Goal: Check status: Check status

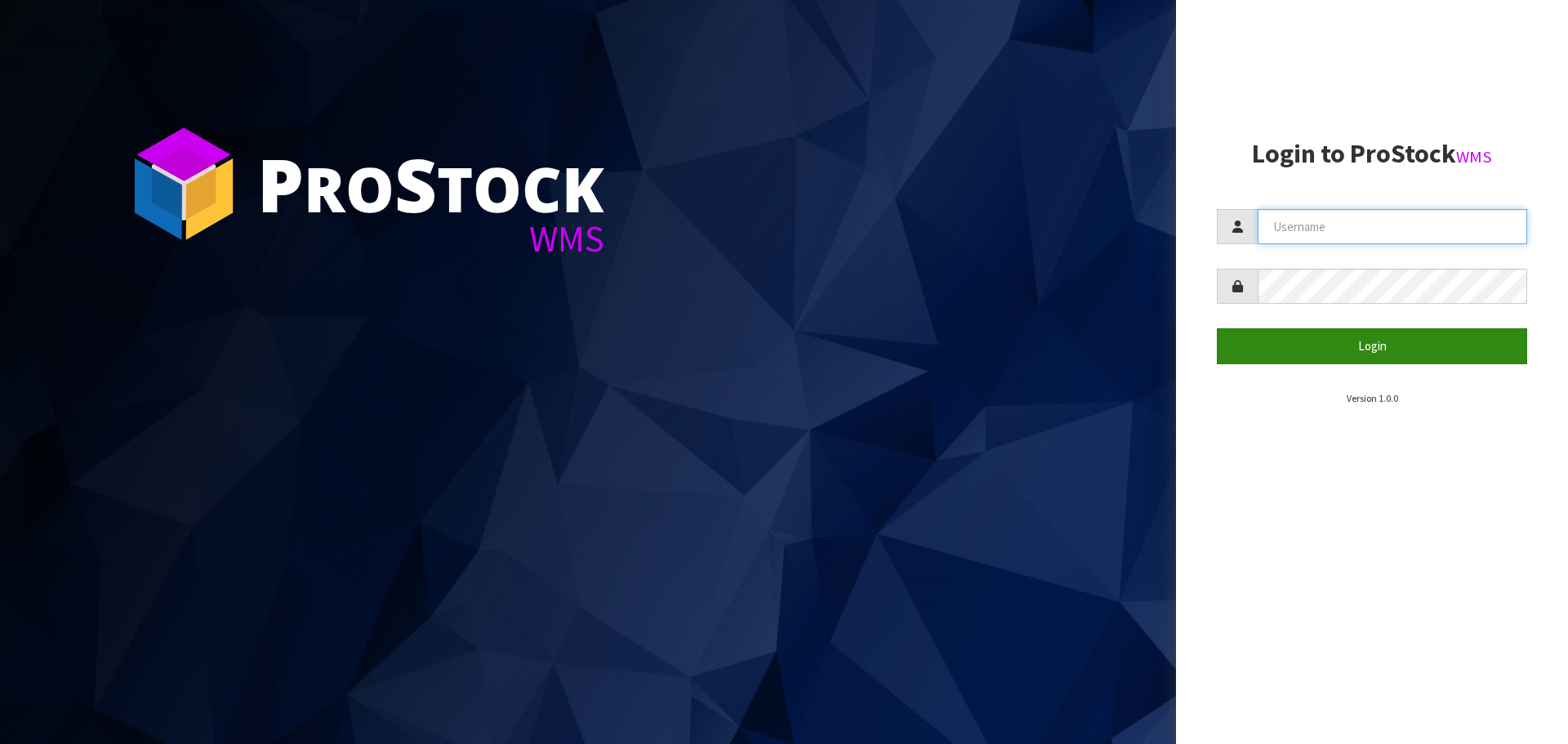
type input "[EMAIL_ADDRESS][DOMAIN_NAME]"
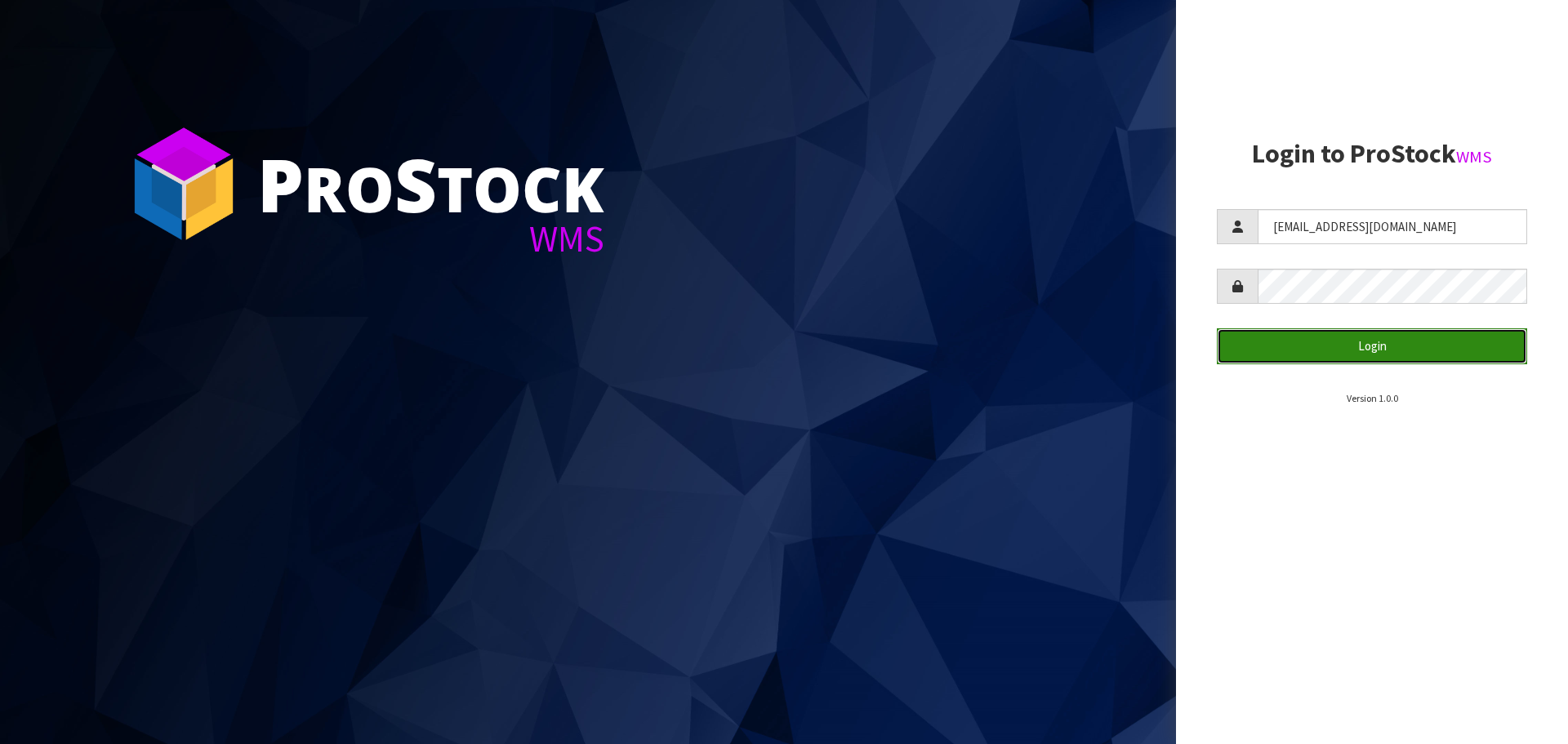
click at [1363, 345] on button "Login" at bounding box center [1371, 346] width 310 height 35
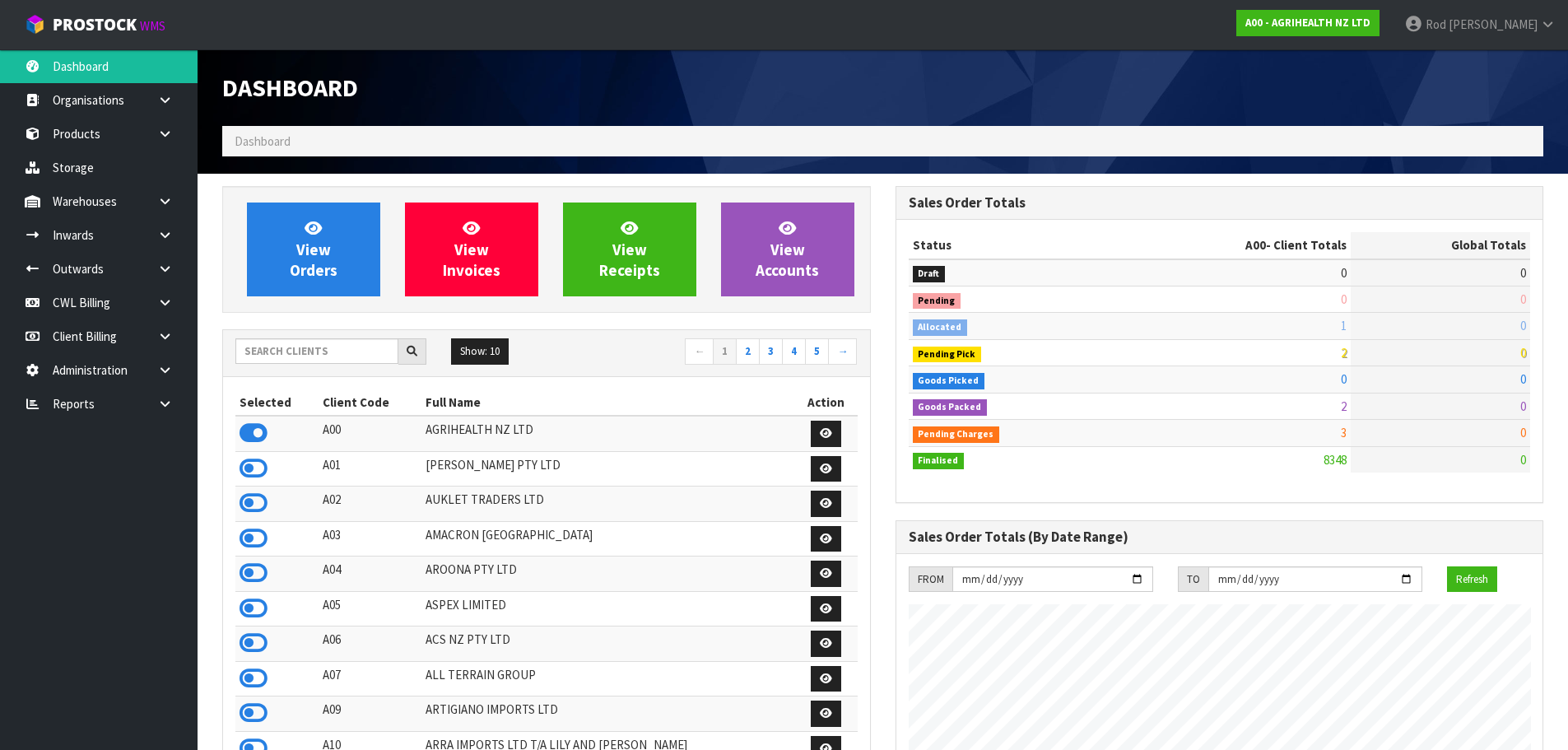
scroll to position [1248, 672]
click at [162, 402] on icon at bounding box center [165, 403] width 16 height 12
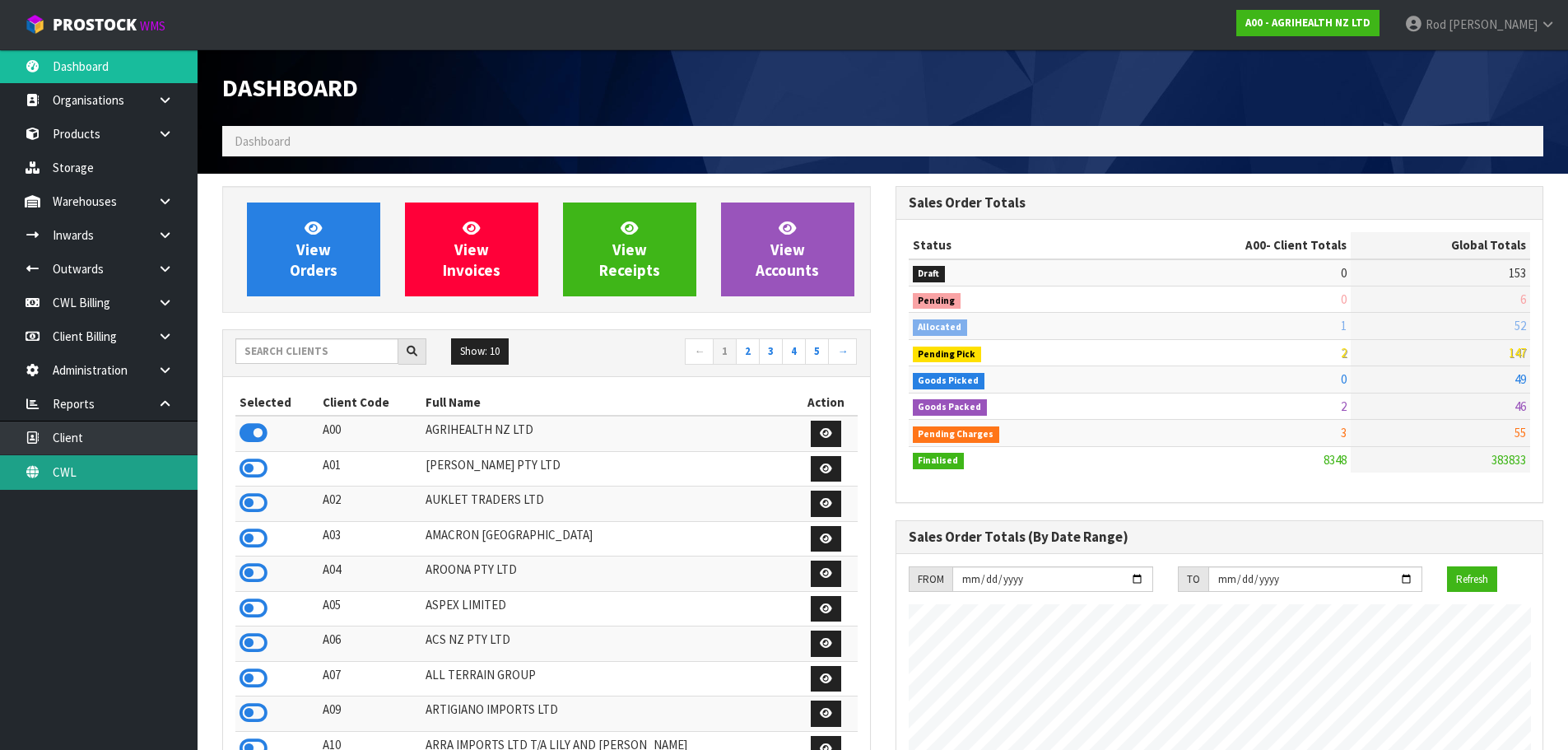
click at [64, 470] on link "CWL" at bounding box center [98, 472] width 197 height 34
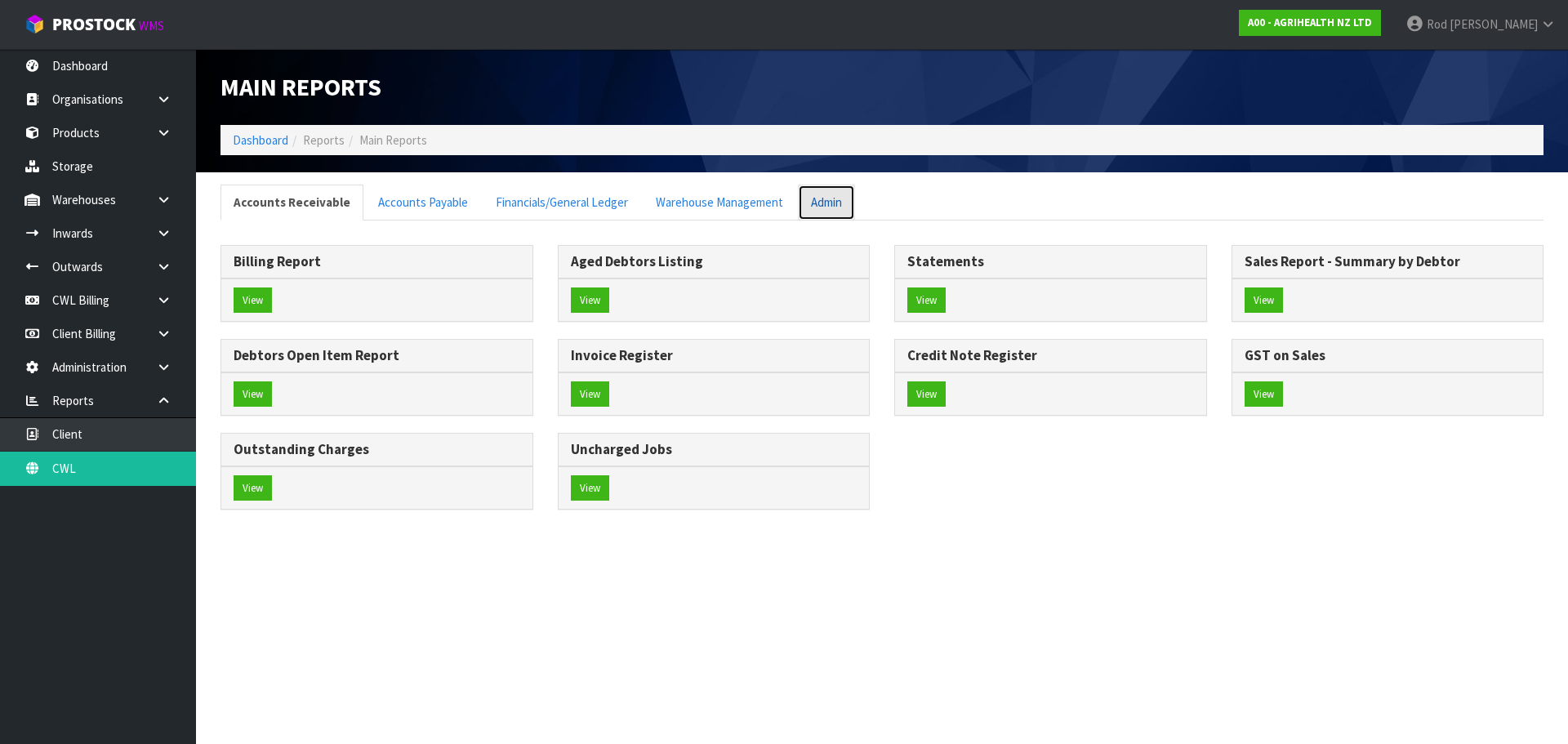
click at [799, 195] on link "Admin" at bounding box center [826, 202] width 57 height 35
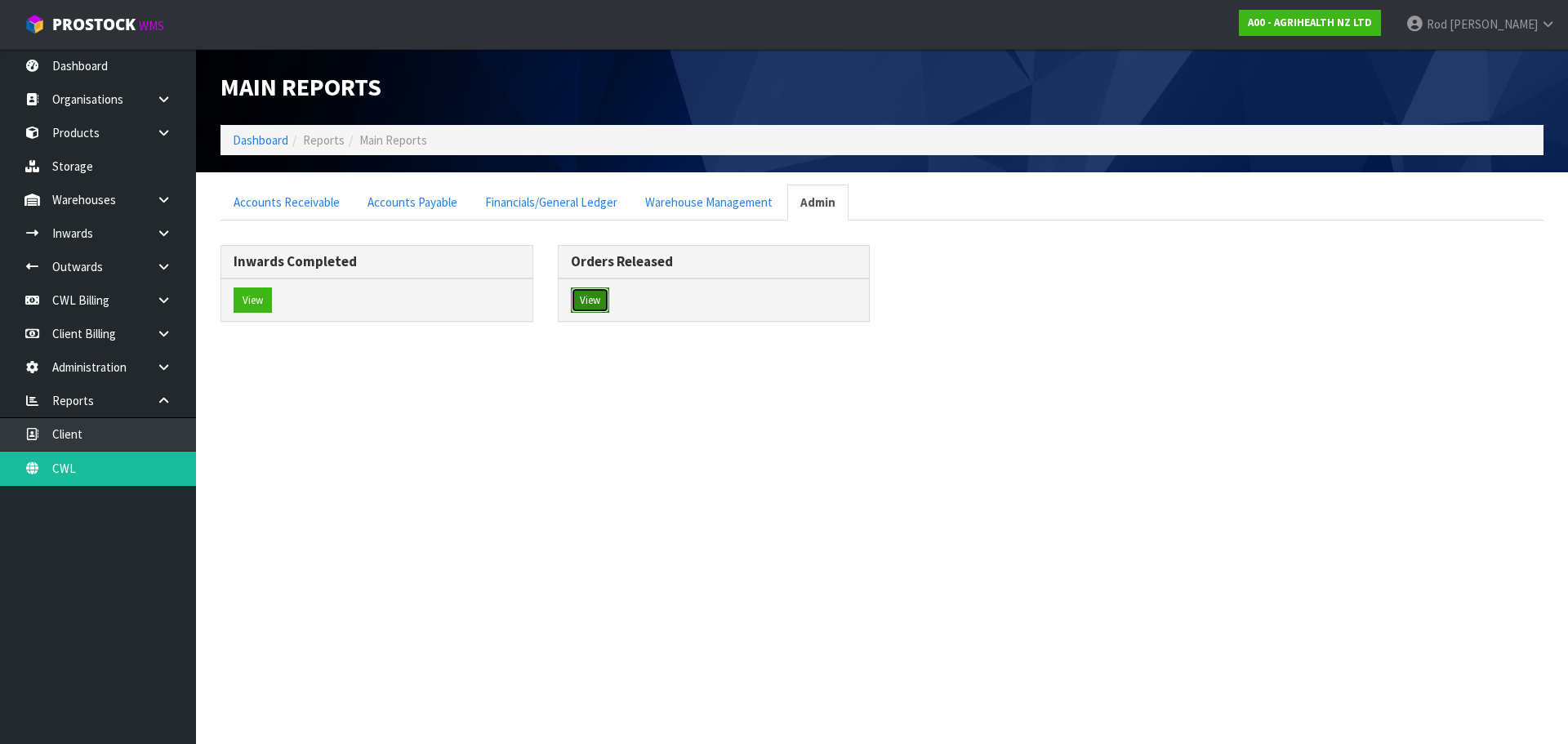
click at [589, 298] on button "View" at bounding box center [590, 301] width 38 height 26
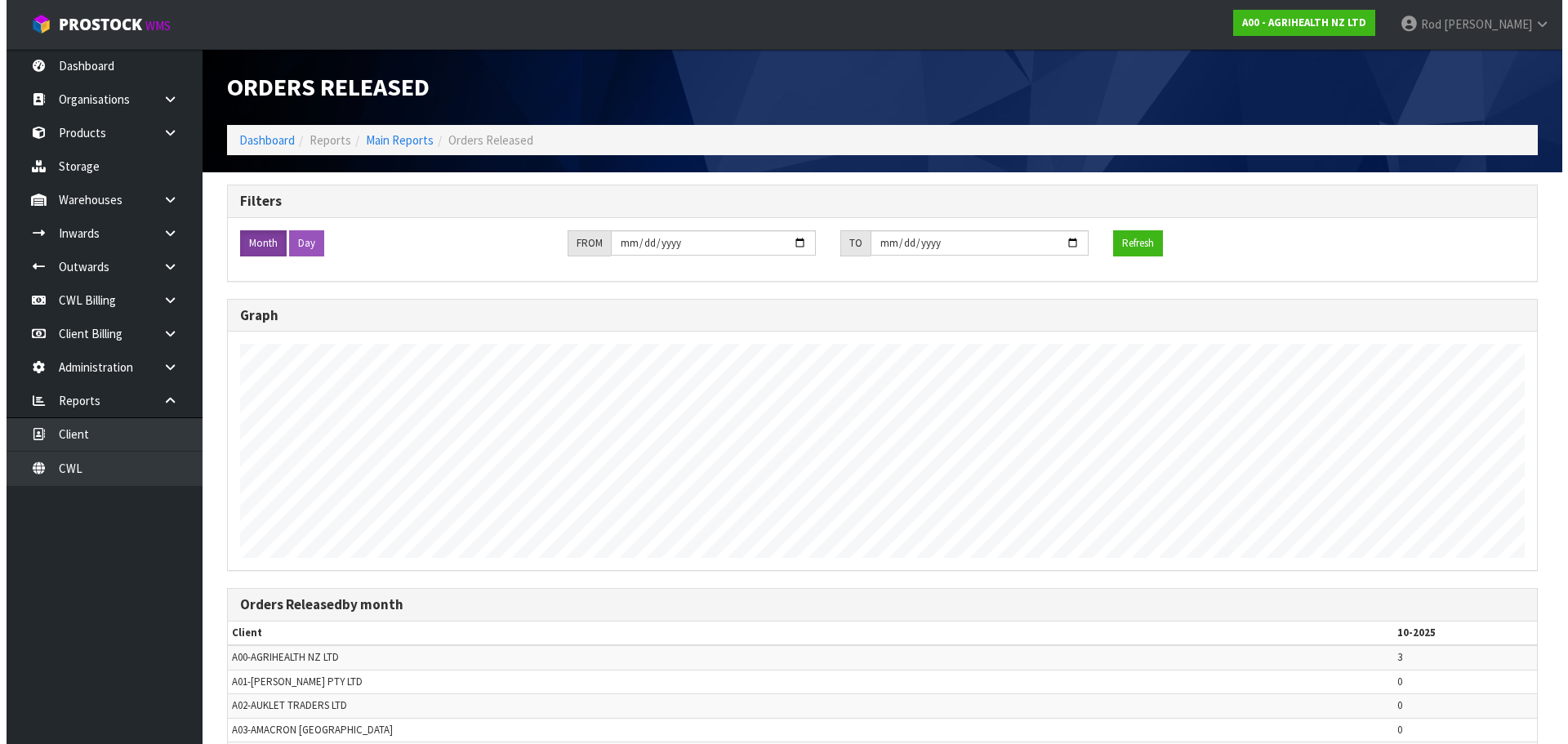
scroll to position [744, 1556]
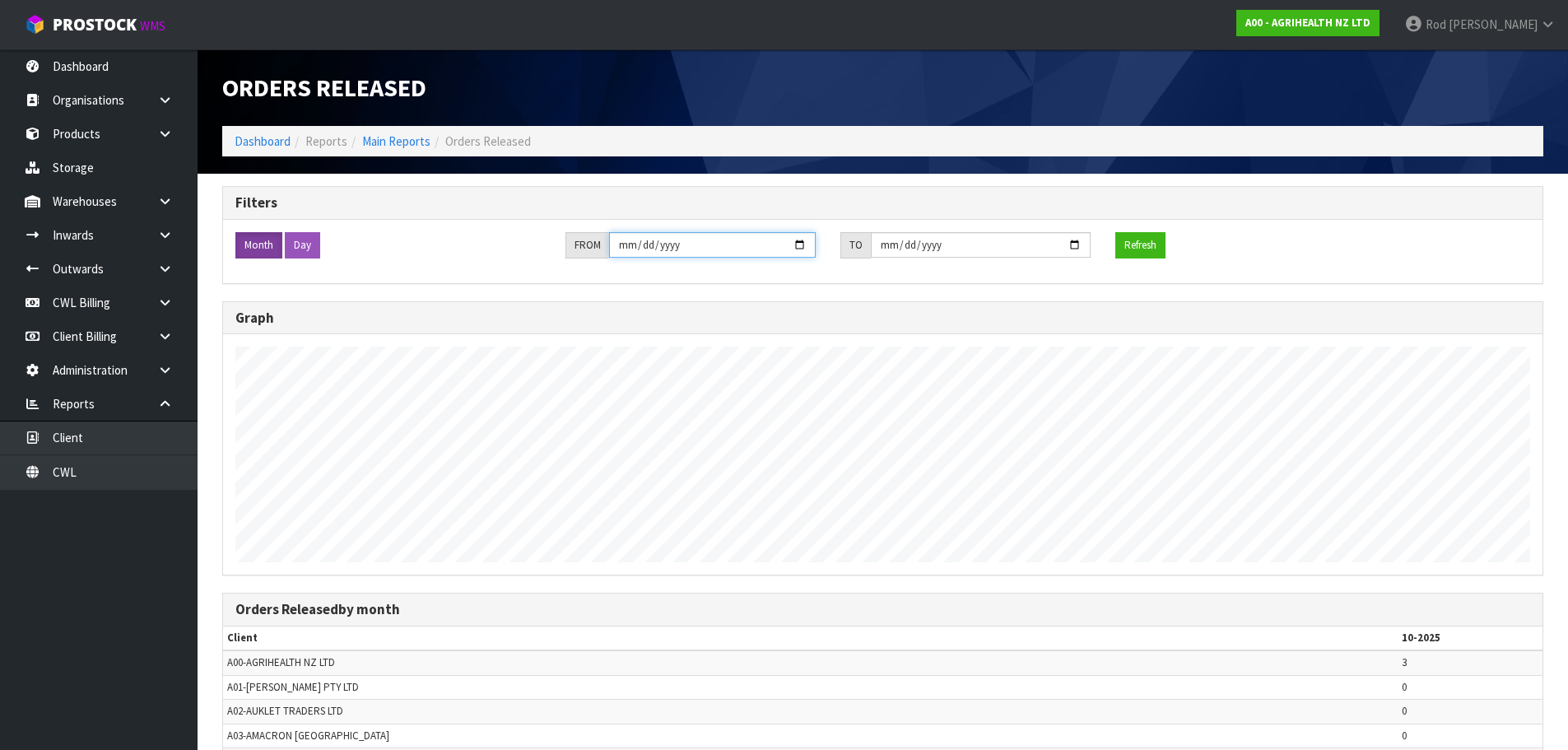
click at [637, 243] on input "[DATE]" at bounding box center [712, 245] width 207 height 26
type input "[DATE]"
click at [1147, 238] on button "Refresh" at bounding box center [1141, 246] width 50 height 27
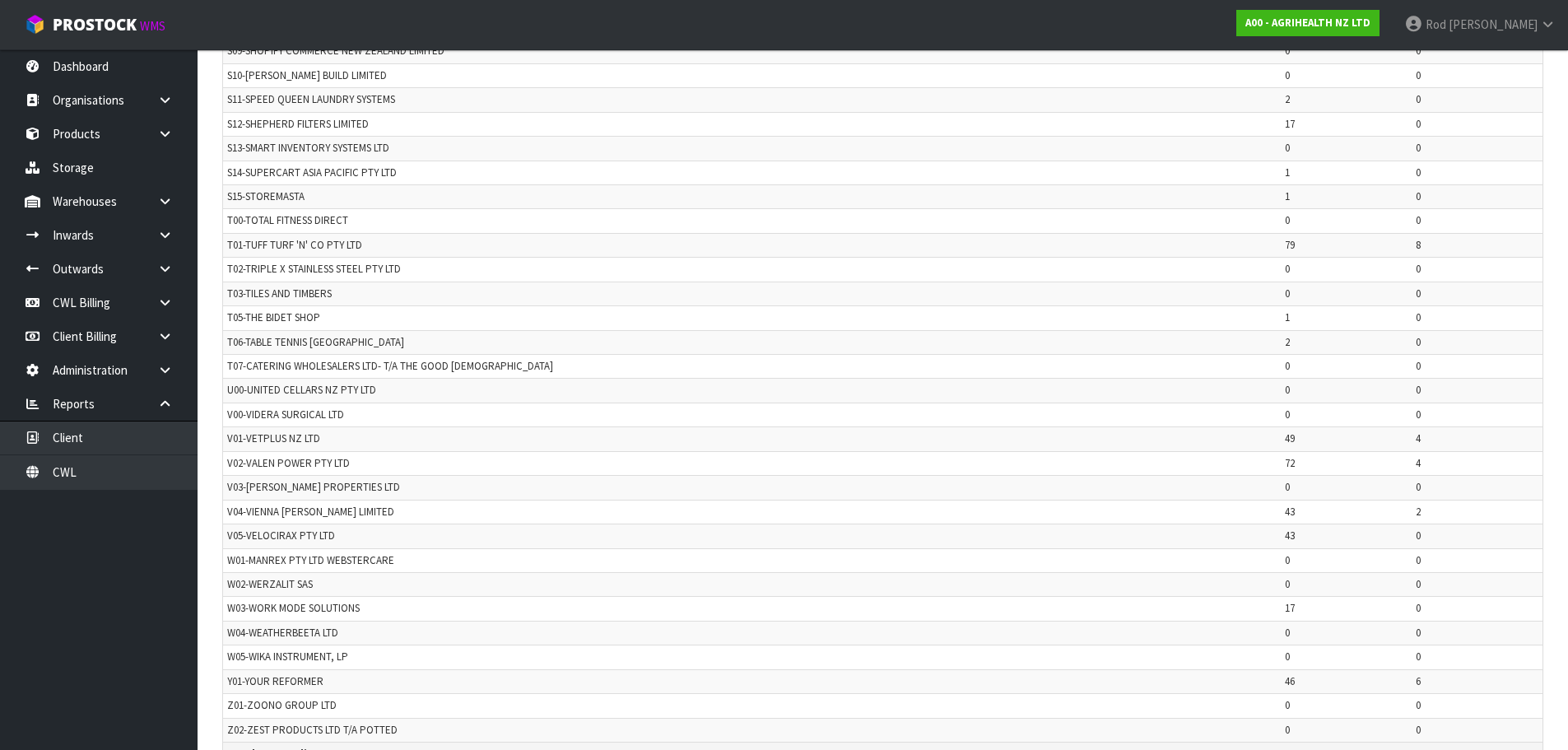
scroll to position [3876, 0]
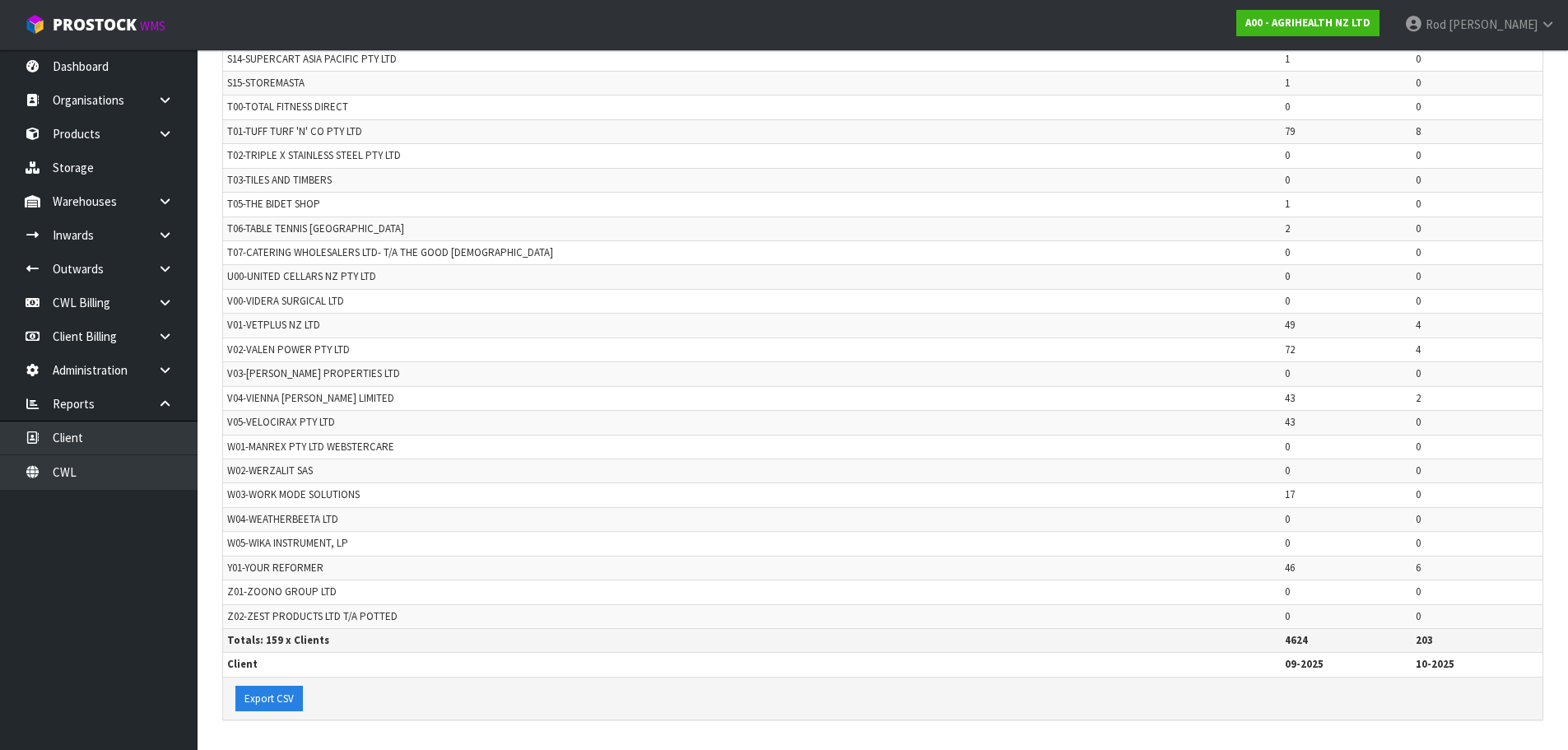
click at [661, 392] on td "V04-VIENNA [PERSON_NAME] LIMITED" at bounding box center [752, 398] width 1058 height 24
click at [102, 66] on link "Dashboard" at bounding box center [98, 66] width 197 height 34
